Goal: Navigation & Orientation: Find specific page/section

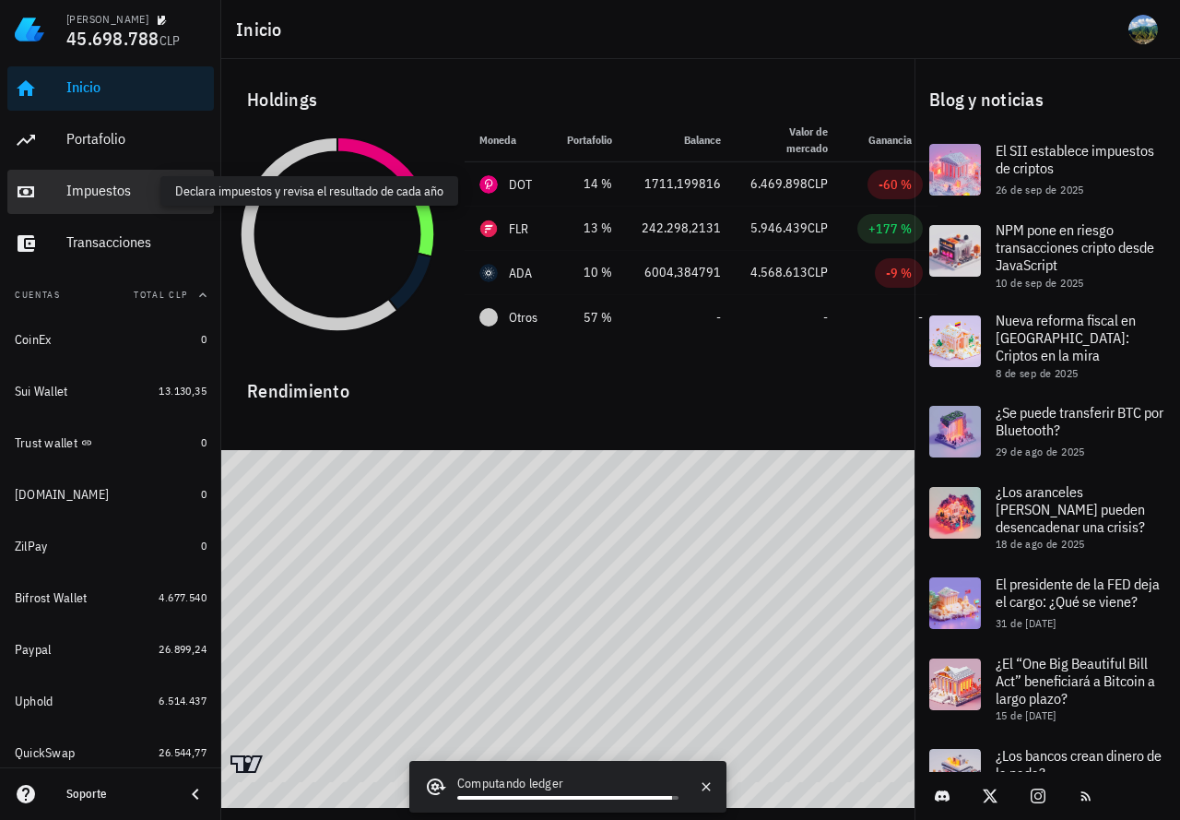
click at [93, 191] on div "Impuestos" at bounding box center [136, 191] width 140 height 18
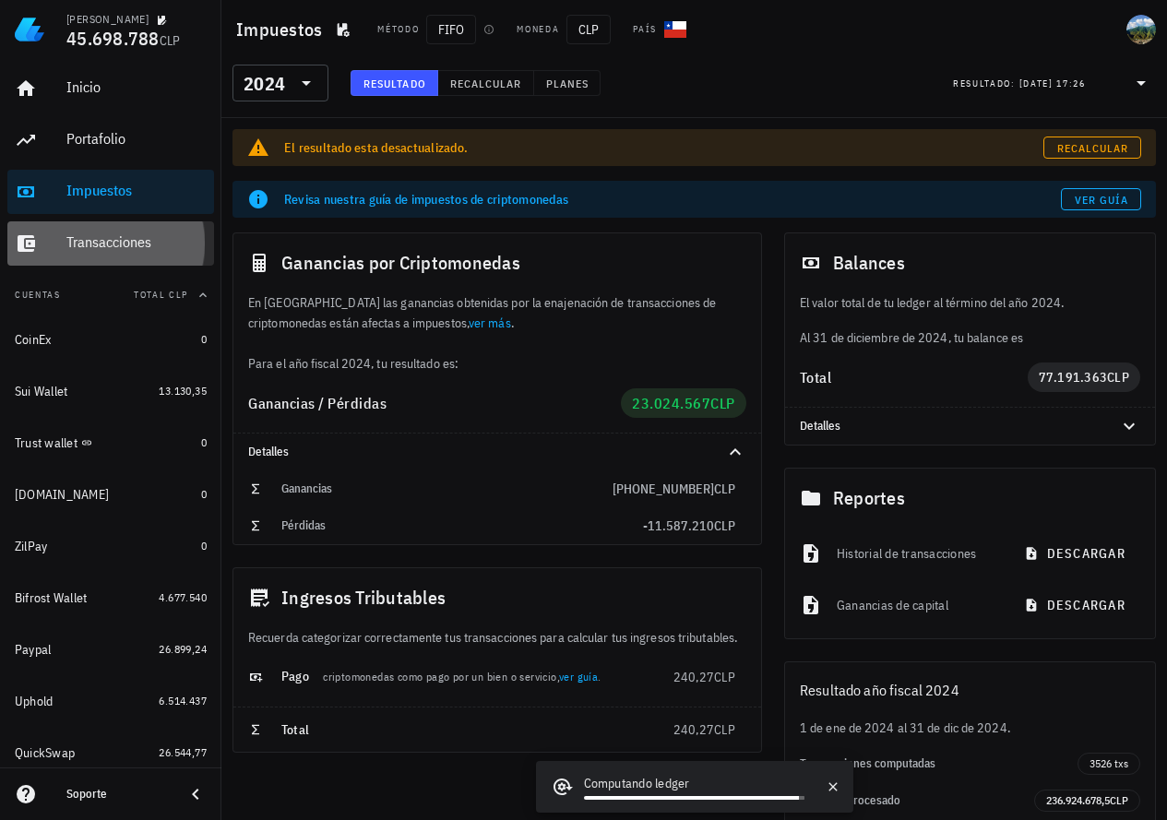
click at [75, 248] on div "Transacciones" at bounding box center [136, 242] width 140 height 18
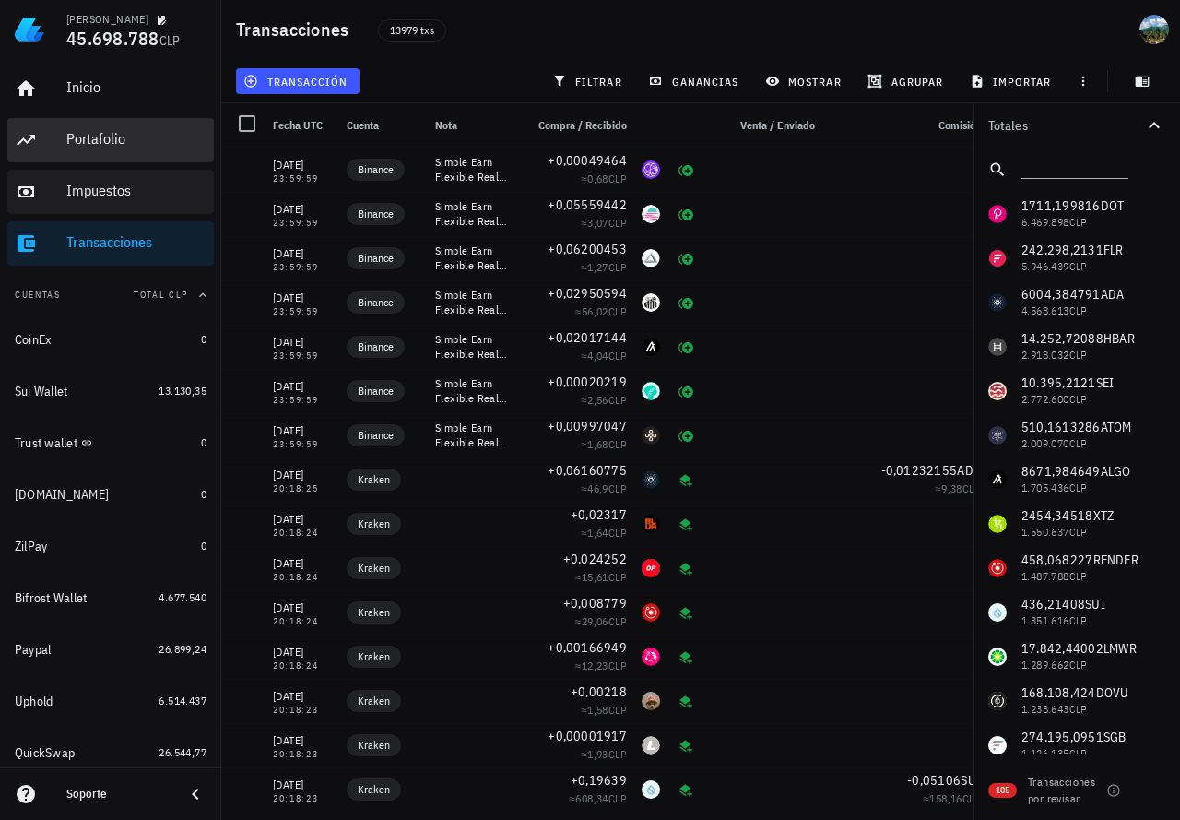
drag, startPoint x: 104, startPoint y: 135, endPoint x: 146, endPoint y: 194, distance: 72.1
click at [104, 135] on div "Portafolio" at bounding box center [136, 139] width 140 height 18
